Goal: Task Accomplishment & Management: Use online tool/utility

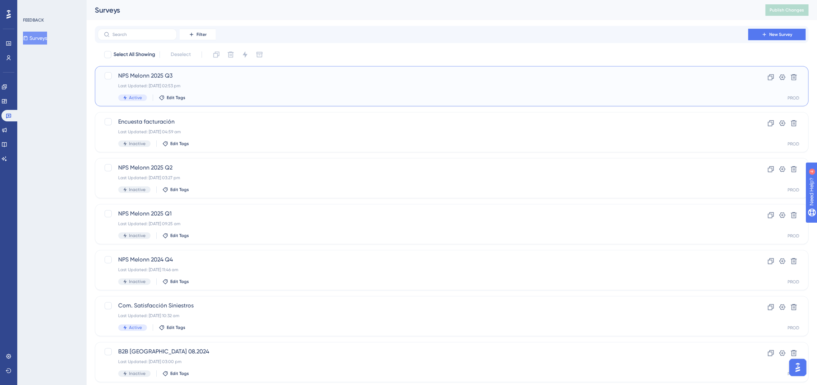
click at [144, 78] on span "NPS Melonn 2025 Q3" at bounding box center [422, 75] width 609 height 9
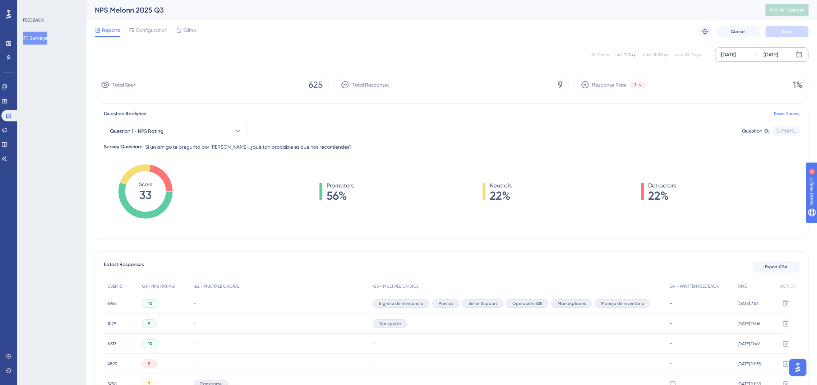
click at [737, 59] on div "[DATE] [DATE]" at bounding box center [761, 54] width 93 height 14
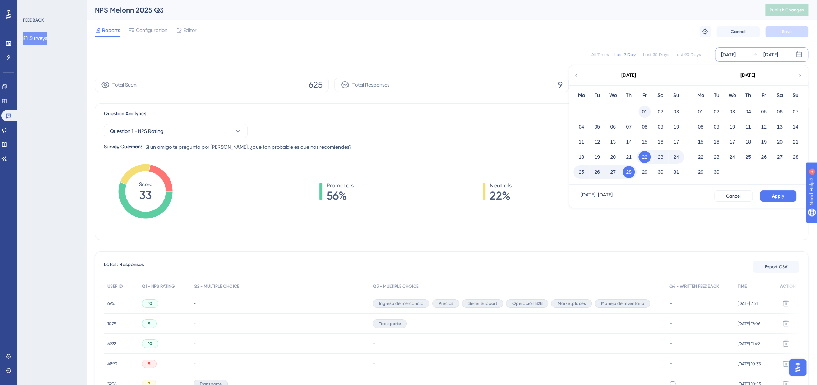
click at [638, 111] on button "01" at bounding box center [644, 112] width 12 height 12
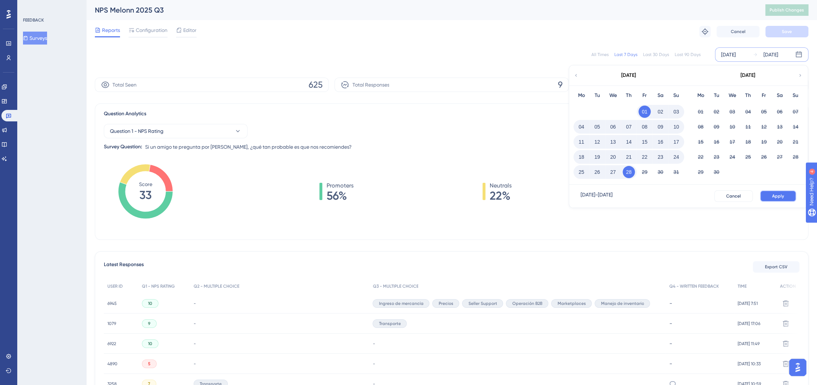
click at [776, 194] on span "Apply" at bounding box center [778, 196] width 12 height 6
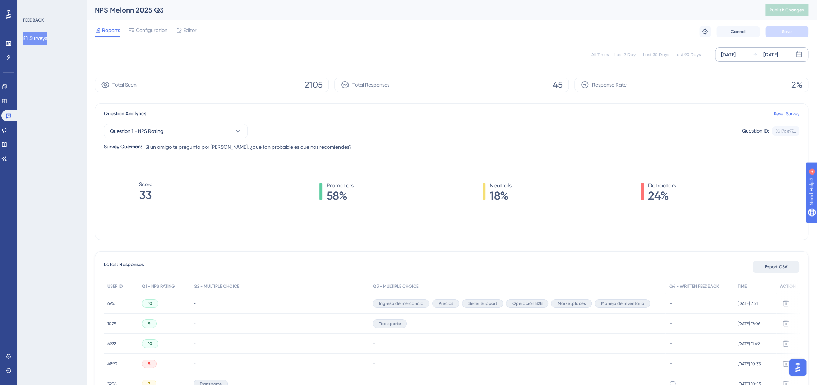
click at [780, 267] on span "Export CSV" at bounding box center [776, 267] width 23 height 6
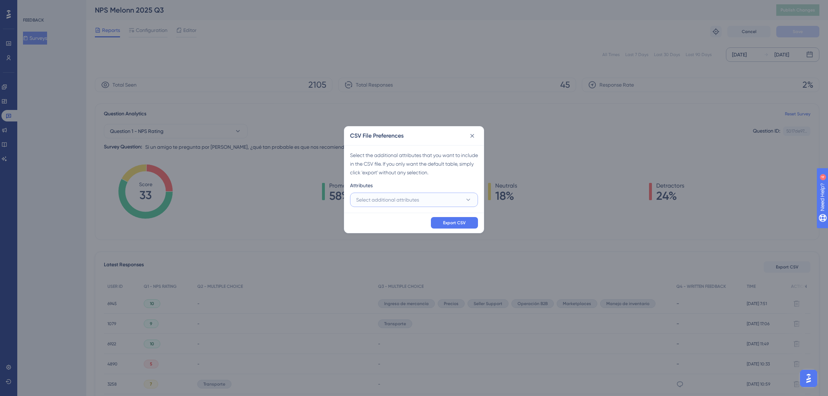
click at [424, 197] on button "Select additional attributes" at bounding box center [414, 200] width 128 height 14
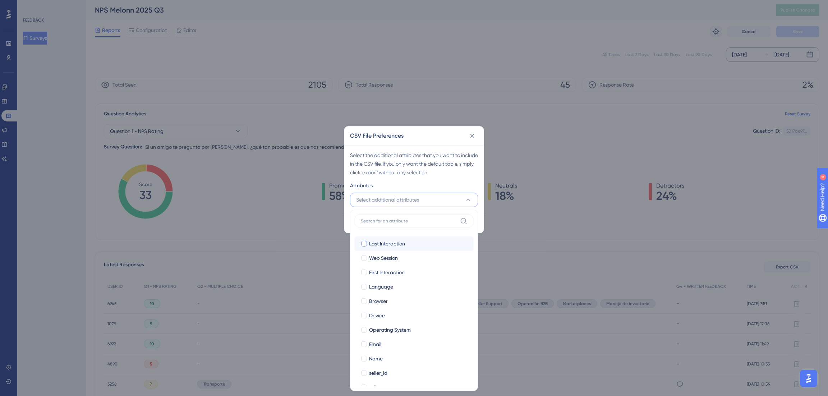
click at [374, 246] on span "Last Interaction" at bounding box center [387, 243] width 36 height 9
checkbox input "true"
click at [374, 257] on span "Web Session" at bounding box center [383, 258] width 29 height 9
checkbox input "true"
click at [375, 273] on span "First Interaction" at bounding box center [387, 272] width 36 height 9
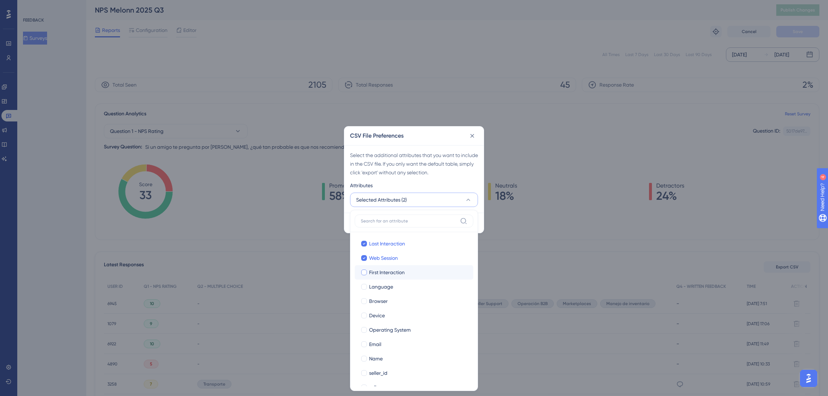
checkbox input "true"
drag, startPoint x: 377, startPoint y: 285, endPoint x: 378, endPoint y: 291, distance: 6.2
click at [377, 285] on span "Language" at bounding box center [381, 286] width 24 height 9
checkbox input "true"
click at [378, 297] on span "Browser" at bounding box center [378, 301] width 19 height 9
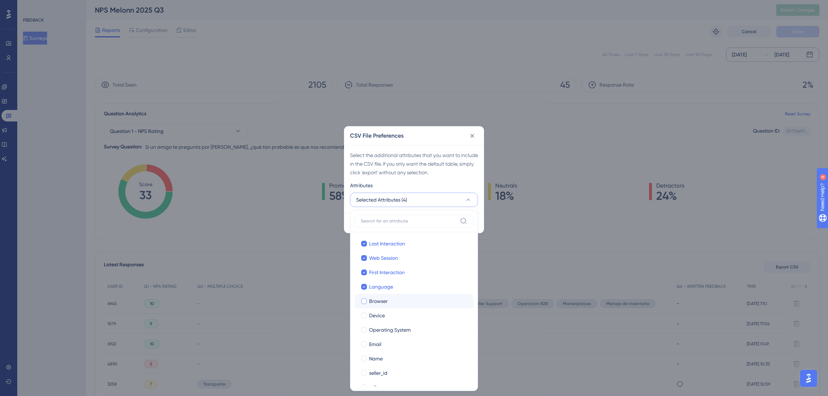
checkbox input "true"
click at [377, 310] on label "[PERSON_NAME]" at bounding box center [414, 315] width 119 height 14
click at [364, 315] on input "Device" at bounding box center [364, 315] width 0 height 0
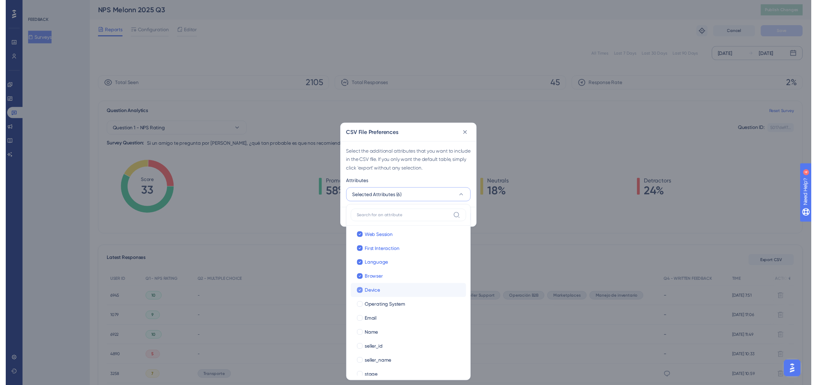
scroll to position [27, 0]
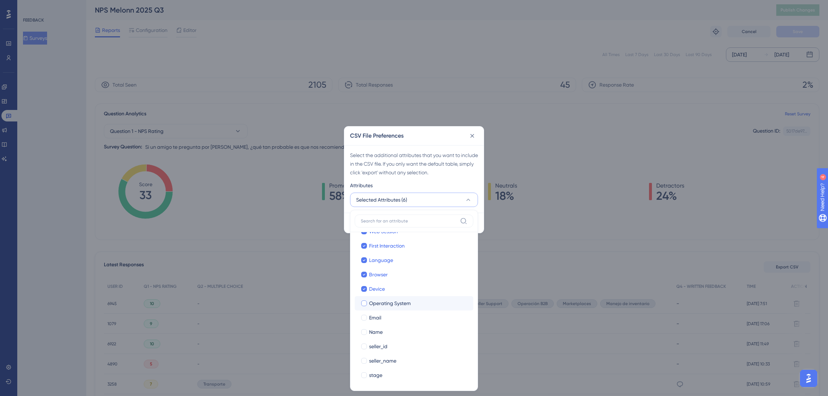
click at [377, 309] on label "Operating System Operating System" at bounding box center [414, 303] width 119 height 14
click at [364, 330] on input "Operating System" at bounding box center [364, 330] width 0 height 0
checkbox input "true"
click at [374, 317] on span "Email" at bounding box center [375, 317] width 12 height 9
checkbox input "true"
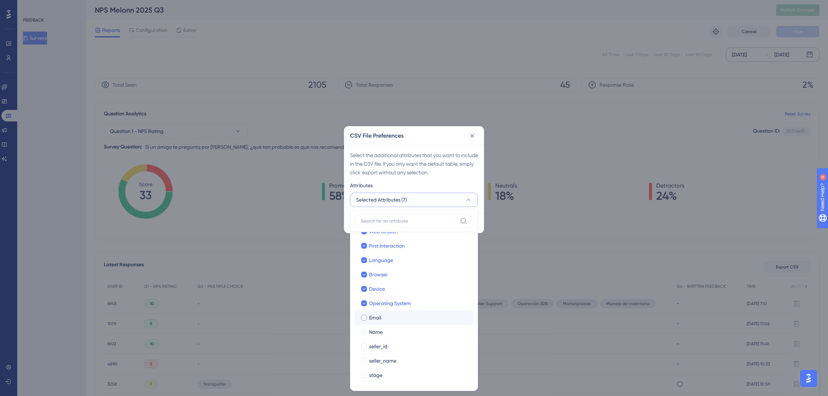
checkbox input "true"
drag, startPoint x: 376, startPoint y: 329, endPoint x: 377, endPoint y: 339, distance: 10.2
click at [376, 330] on span "Name" at bounding box center [376, 332] width 14 height 9
checkbox input "true"
click at [378, 343] on span "seller_id" at bounding box center [378, 346] width 18 height 9
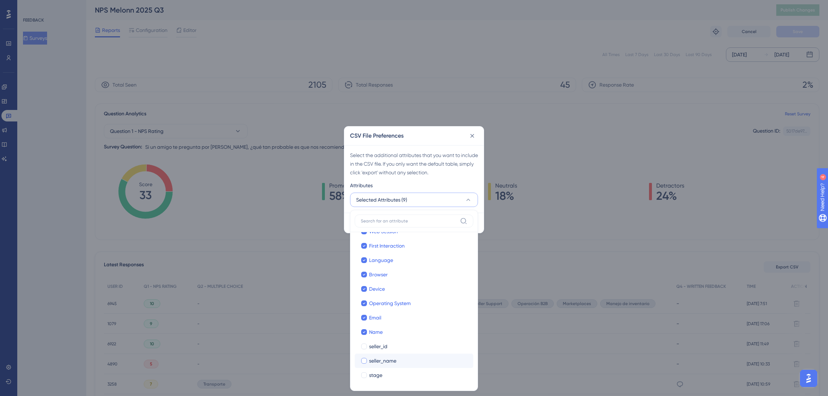
checkbox input "true"
drag, startPoint x: 379, startPoint y: 356, endPoint x: 379, endPoint y: 364, distance: 8.6
click at [379, 356] on span "seller_name" at bounding box center [382, 360] width 27 height 9
checkbox input "true"
click at [381, 377] on span "stage" at bounding box center [375, 375] width 13 height 9
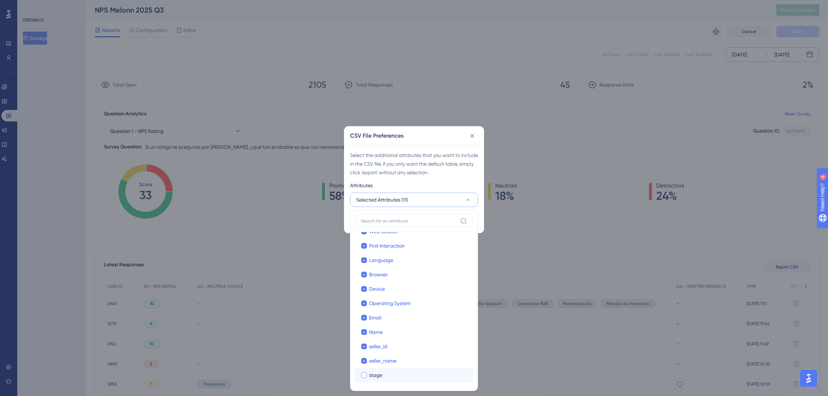
checkbox input "true"
click at [426, 176] on div "Select the additional attributes that you want to include in the CSV file. If y…" at bounding box center [414, 164] width 128 height 26
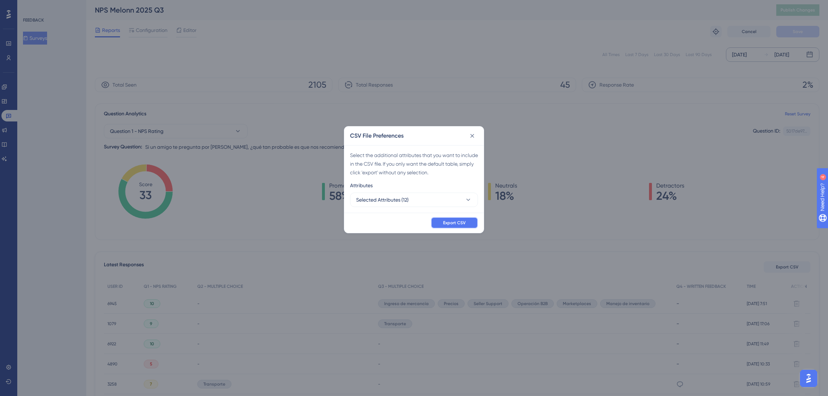
click at [446, 220] on span "Export CSV" at bounding box center [454, 223] width 23 height 6
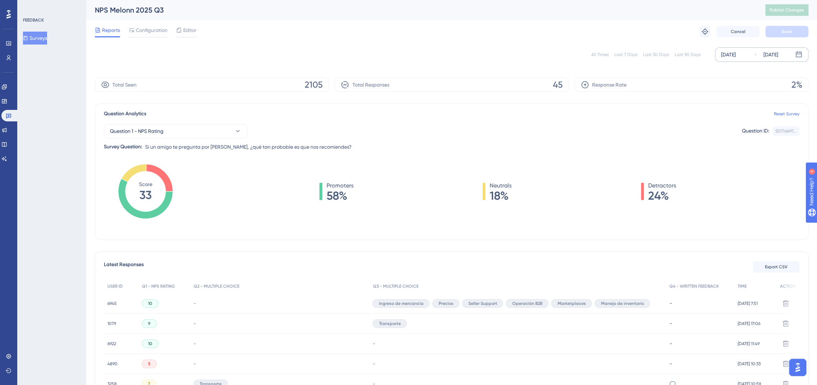
click at [382, 119] on div "Question 1 - NPS Rating Question ID: 5017de97... Copy Survey Question: Si un am…" at bounding box center [452, 134] width 696 height 33
